Goal: Information Seeking & Learning: Learn about a topic

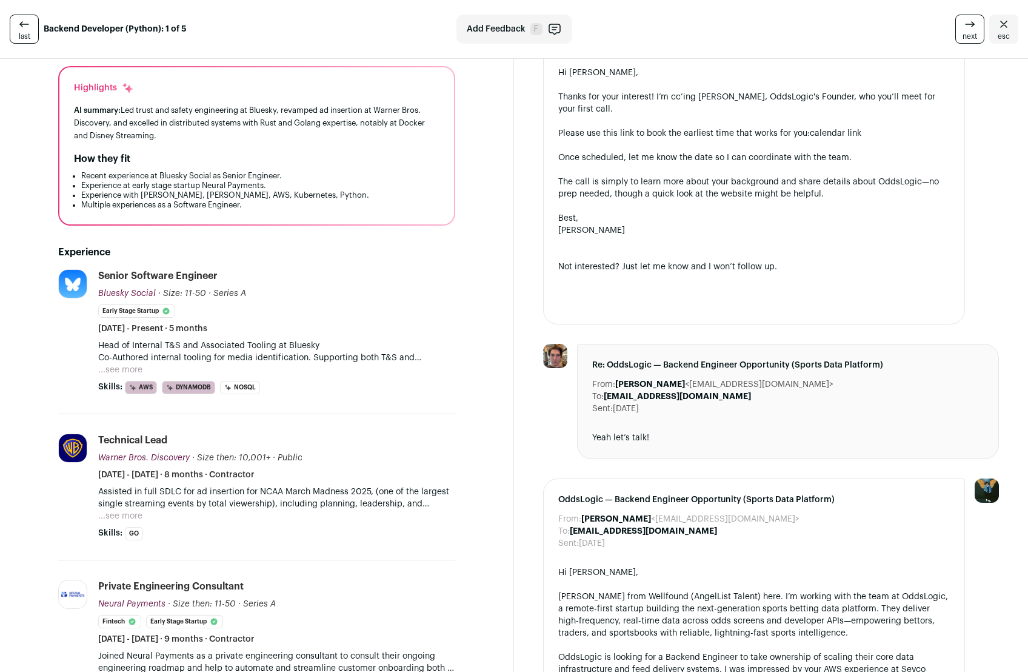
scroll to position [121, 0]
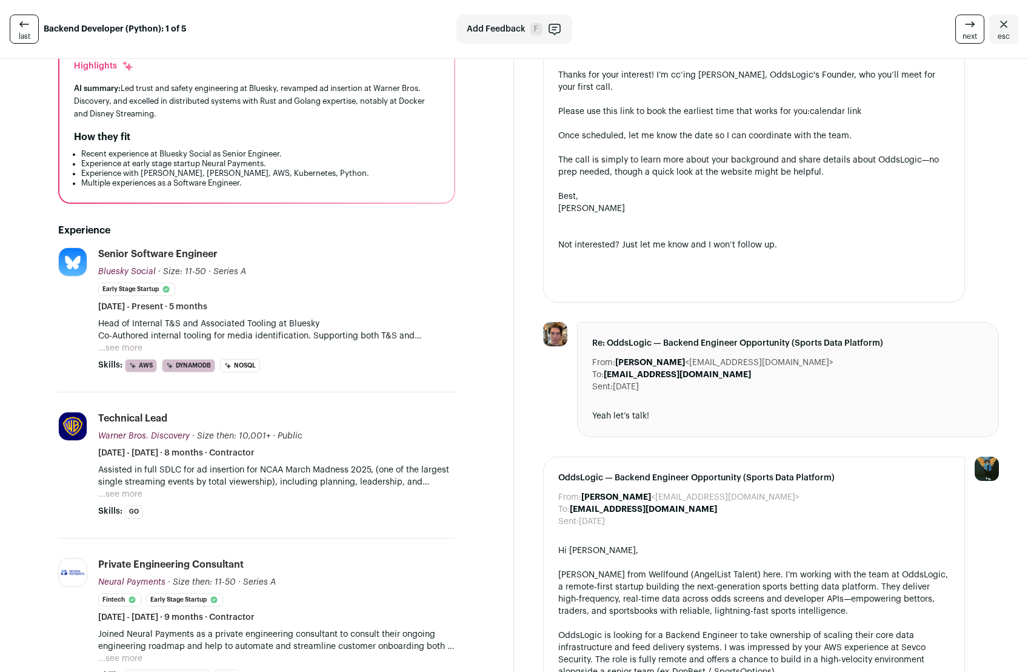
click at [122, 347] on button "...see more" at bounding box center [120, 348] width 44 height 12
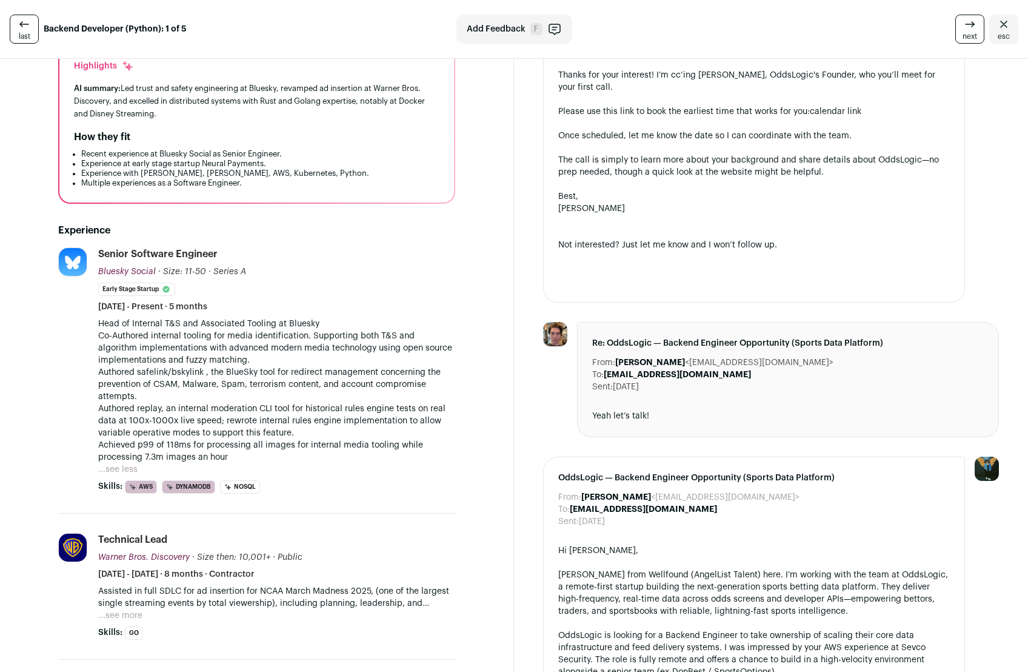
scroll to position [0, 0]
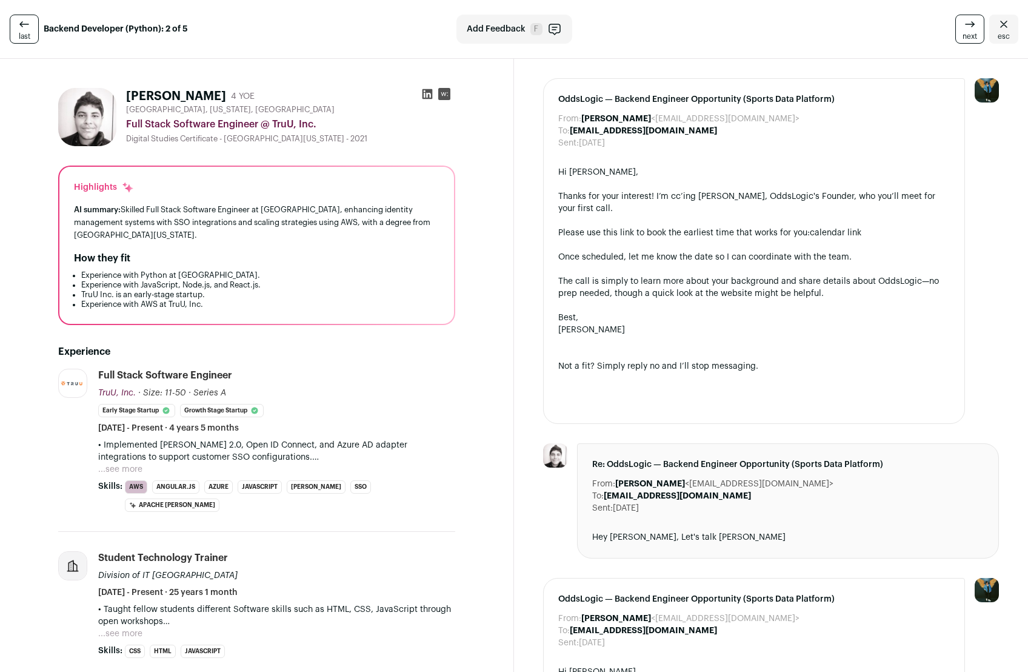
click at [113, 474] on button "...see more" at bounding box center [120, 469] width 44 height 12
